Goal: Book appointment/travel/reservation

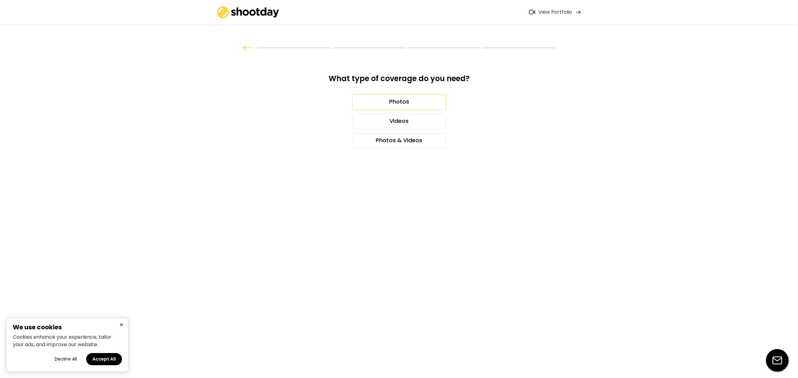
click at [425, 100] on div "Photos" at bounding box center [399, 103] width 94 height 16
click at [423, 104] on div "2 hours" at bounding box center [399, 103] width 94 height 16
click at [379, 141] on div "15" at bounding box center [377, 141] width 11 height 10
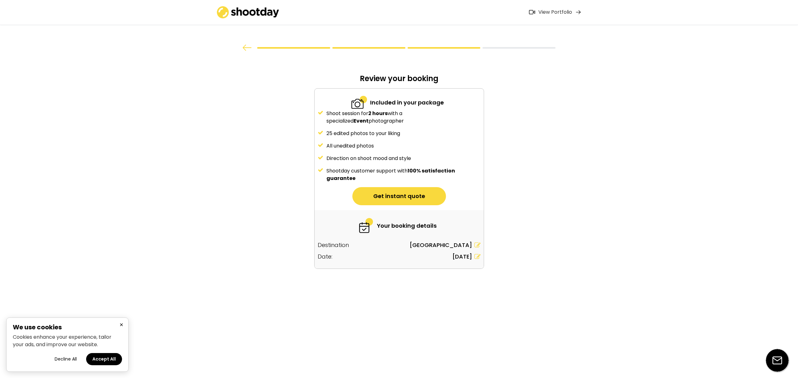
click at [429, 199] on button "Get instant quote" at bounding box center [399, 196] width 94 height 18
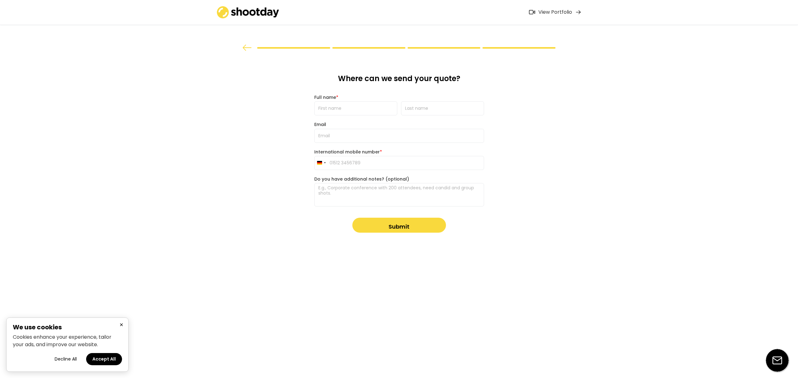
click at [362, 108] on input "input" at bounding box center [355, 108] width 83 height 14
